Goal: Task Accomplishment & Management: Manage account settings

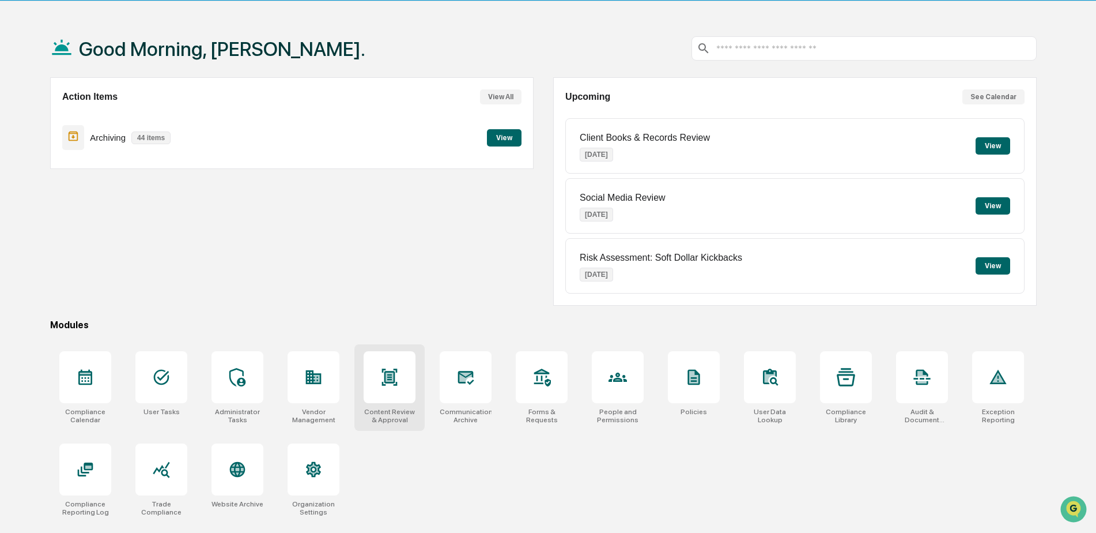
scroll to position [55, 0]
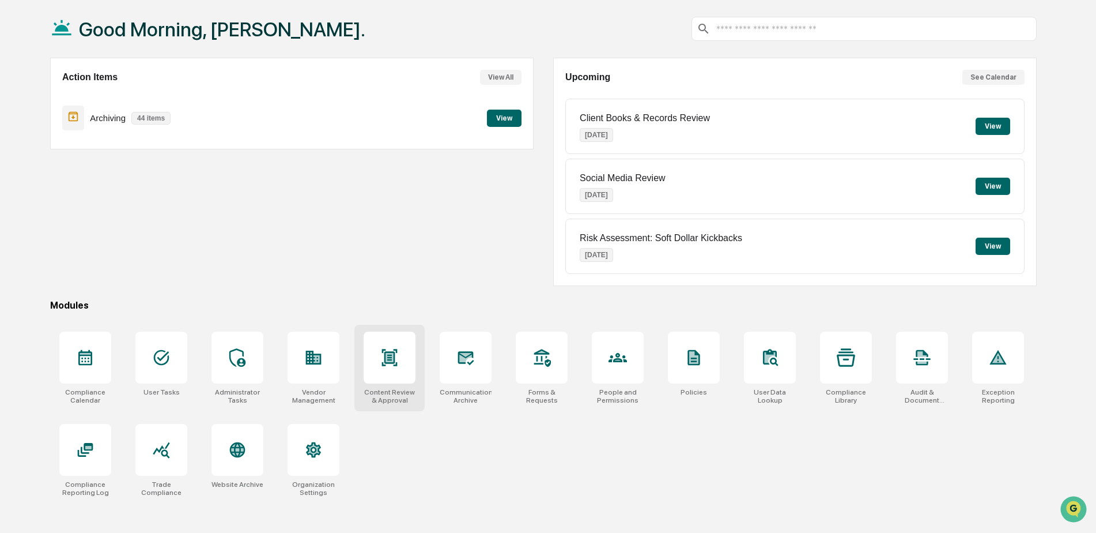
click at [395, 374] on div at bounding box center [390, 357] width 52 height 52
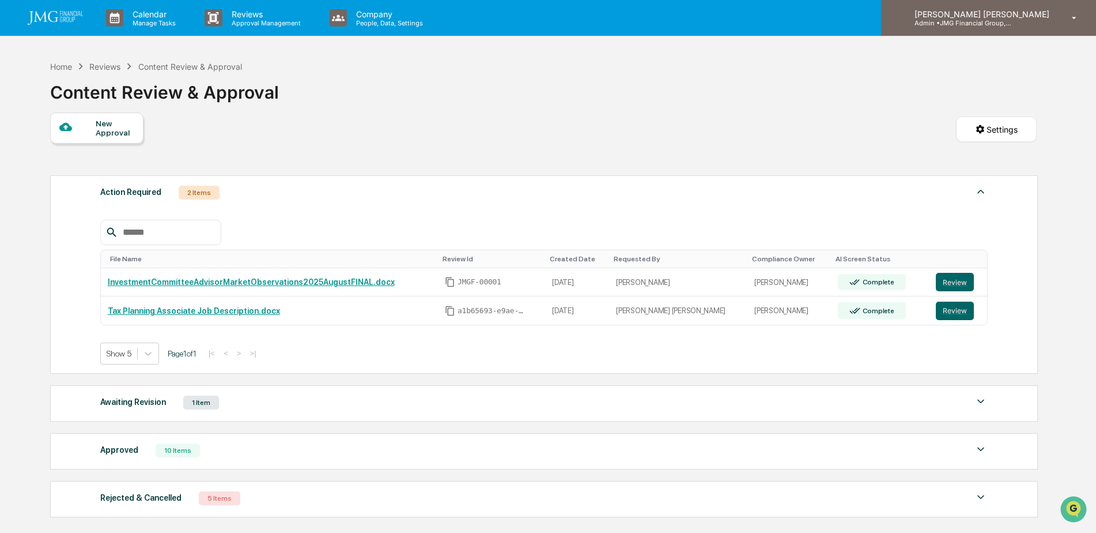
click at [1013, 25] on p "Admin • JMG Financial Group, Ltd." at bounding box center [959, 23] width 107 height 8
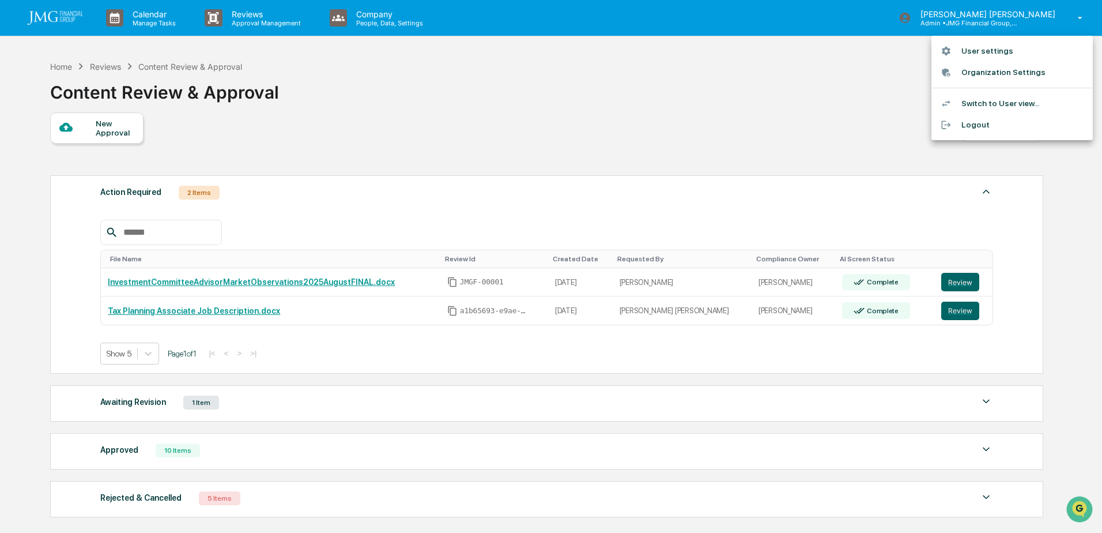
click at [982, 128] on li "Logout" at bounding box center [1011, 124] width 161 height 21
